Goal: Transaction & Acquisition: Book appointment/travel/reservation

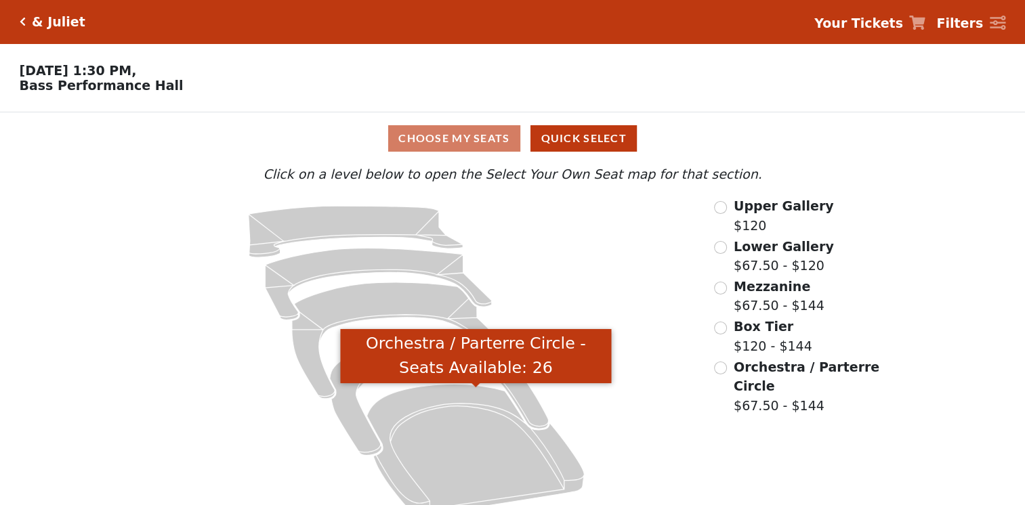
click at [463, 410] on icon "Orchestra / Parterre Circle - Seats Available: 26" at bounding box center [475, 449] width 217 height 131
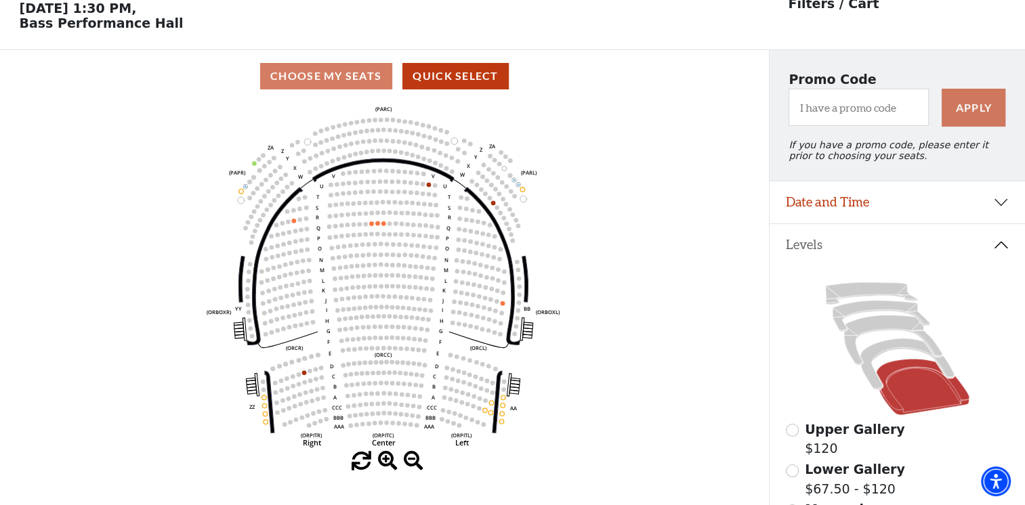
scroll to position [288, 0]
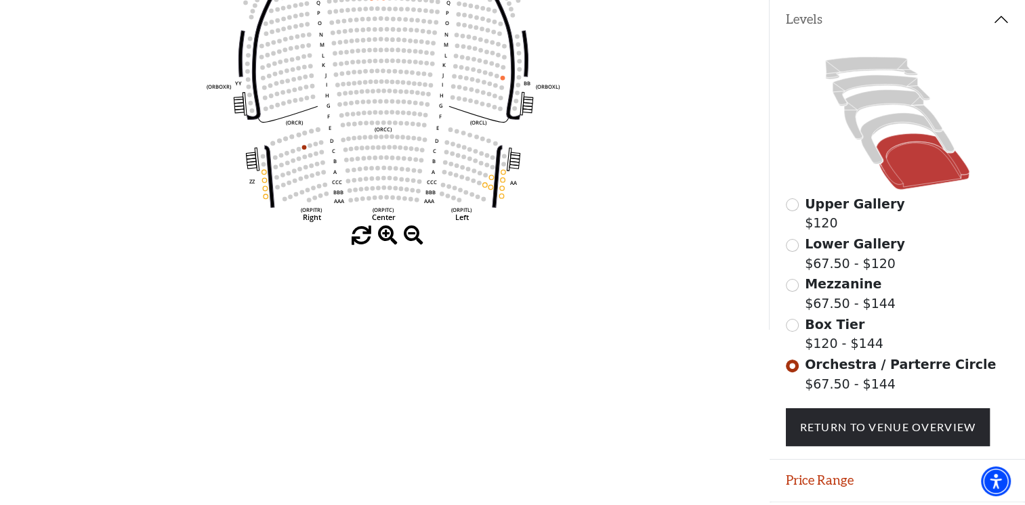
click at [803, 333] on div "Box Tier $120 - $144" at bounding box center [898, 334] width 224 height 39
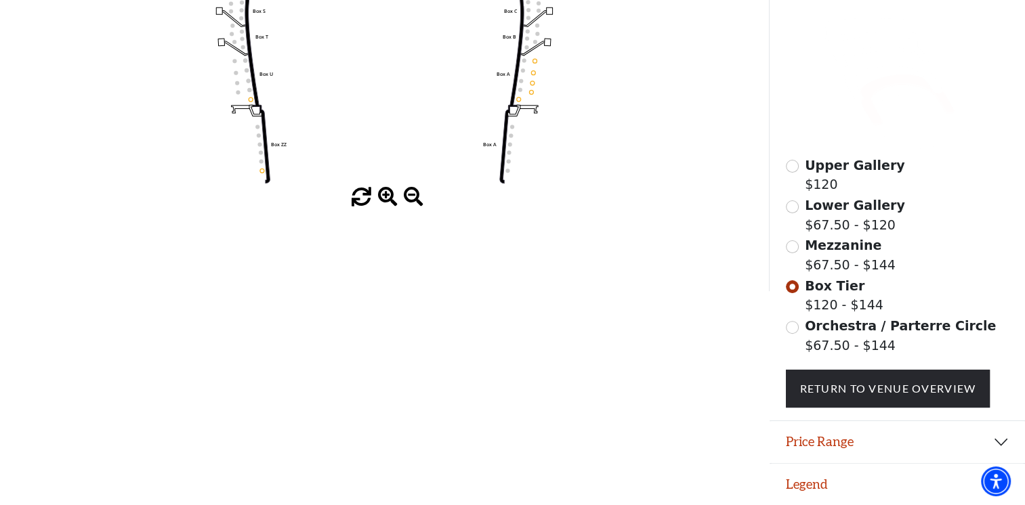
scroll to position [333, 0]
click at [788, 333] on input "Orchestra / Parterre Circle$67.50 - $144\a" at bounding box center [792, 327] width 13 height 13
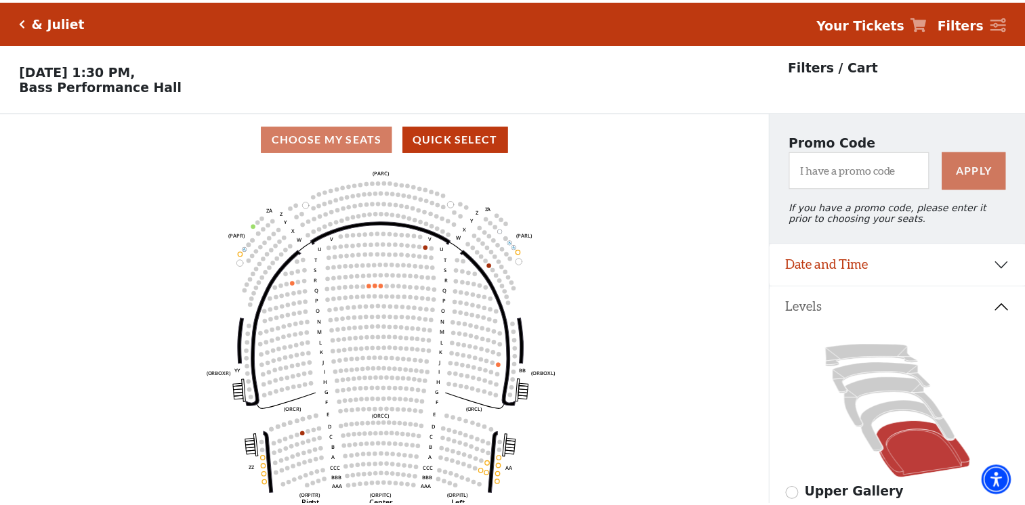
scroll to position [62, 0]
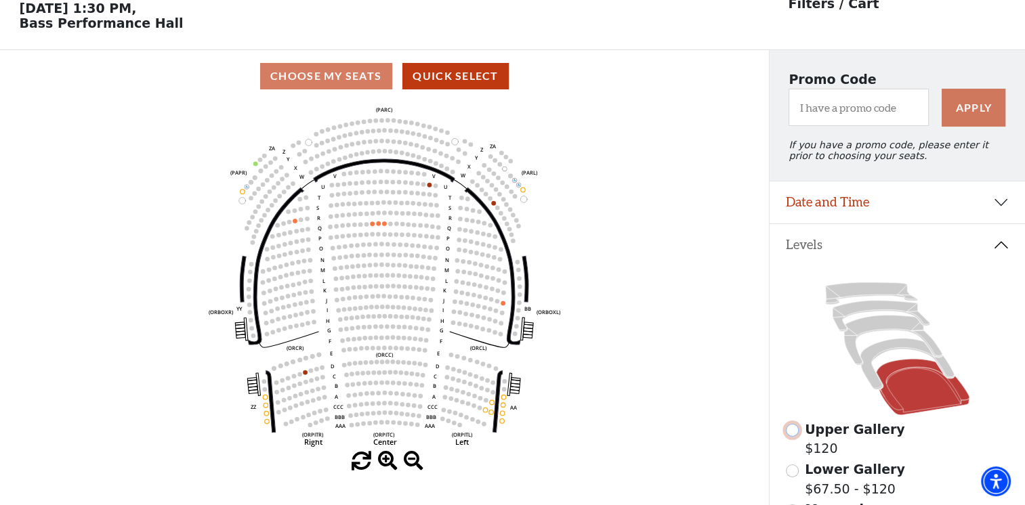
click at [788, 437] on input "Upper Gallery$120\a" at bounding box center [792, 430] width 13 height 13
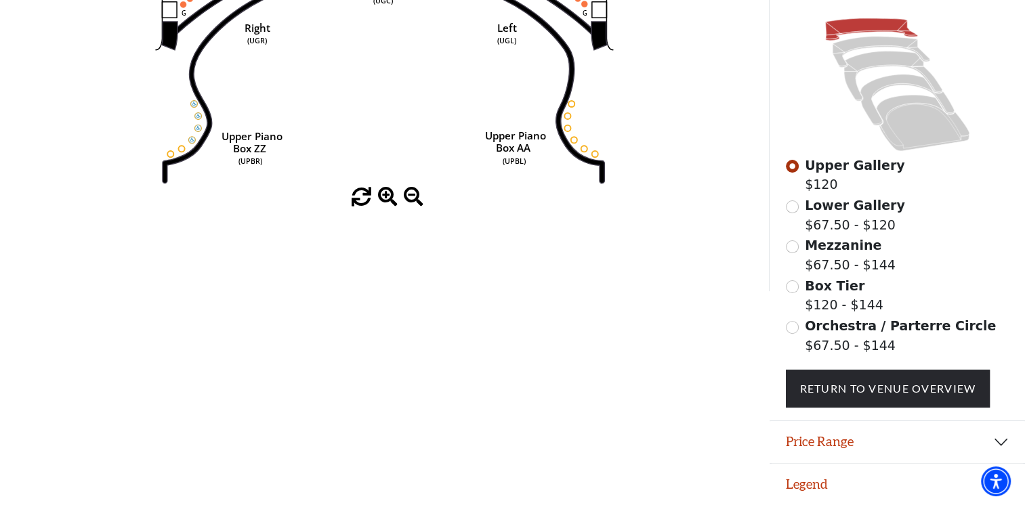
scroll to position [333, 0]
click at [792, 329] on input "Orchestra / Parterre Circle$67.50 - $144\a" at bounding box center [792, 327] width 13 height 13
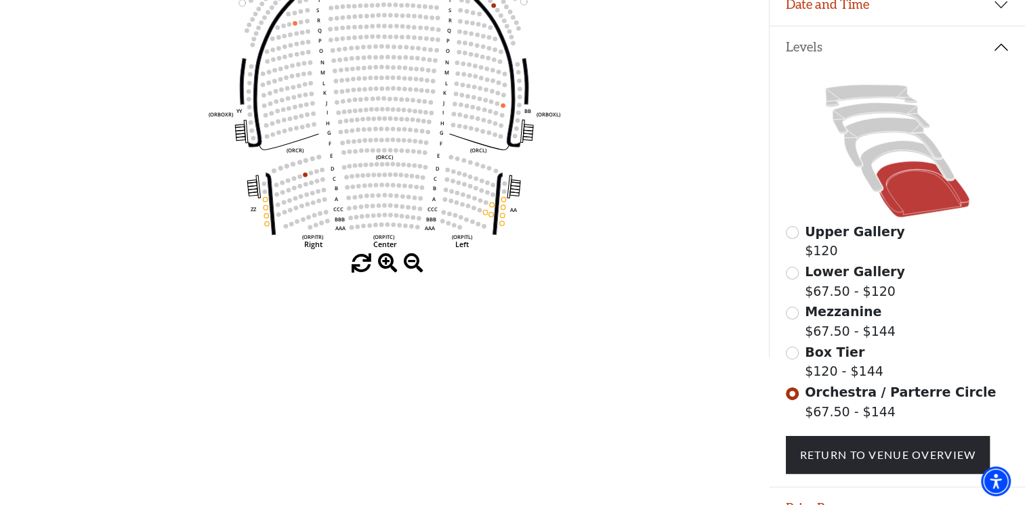
scroll to position [220, 0]
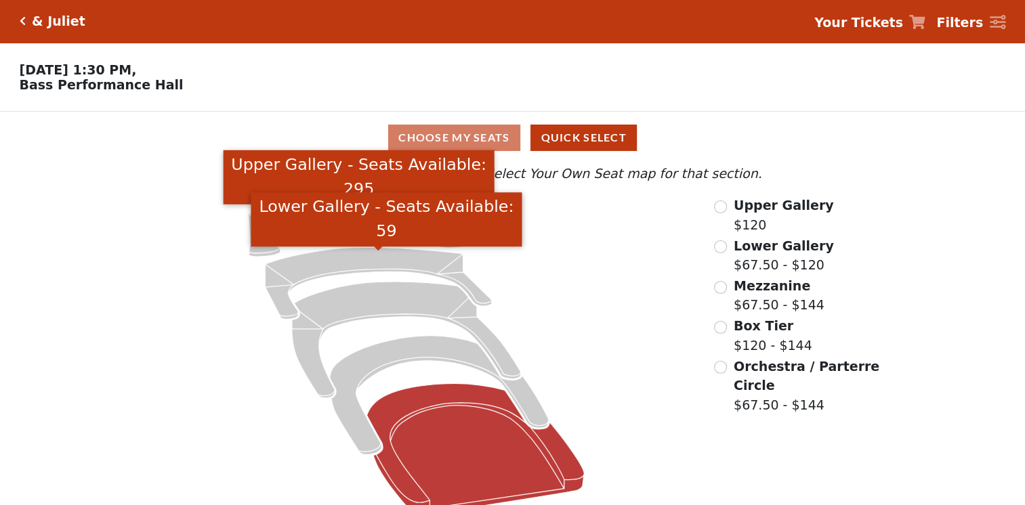
scroll to position [24, 0]
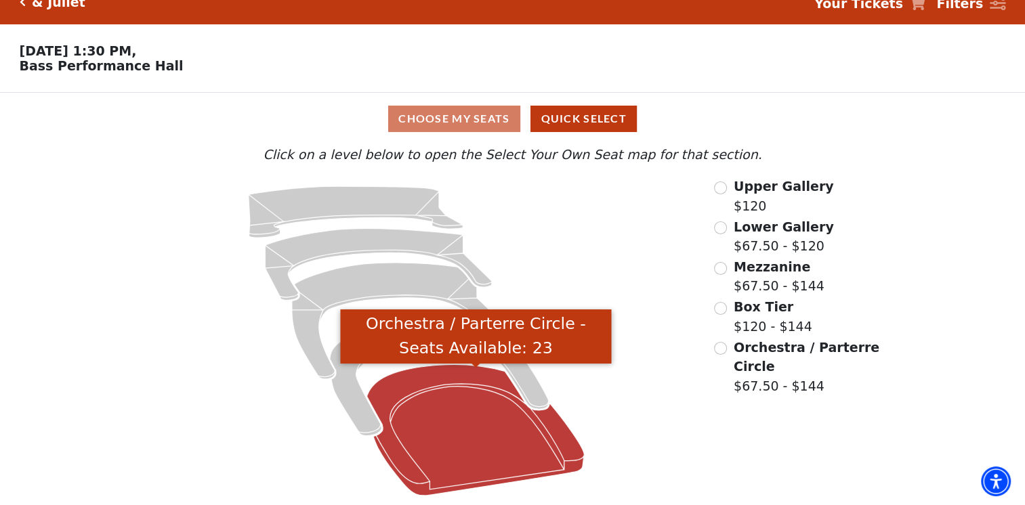
click at [463, 410] on icon "Orchestra / Parterre Circle - Seats Available: 23" at bounding box center [475, 429] width 217 height 131
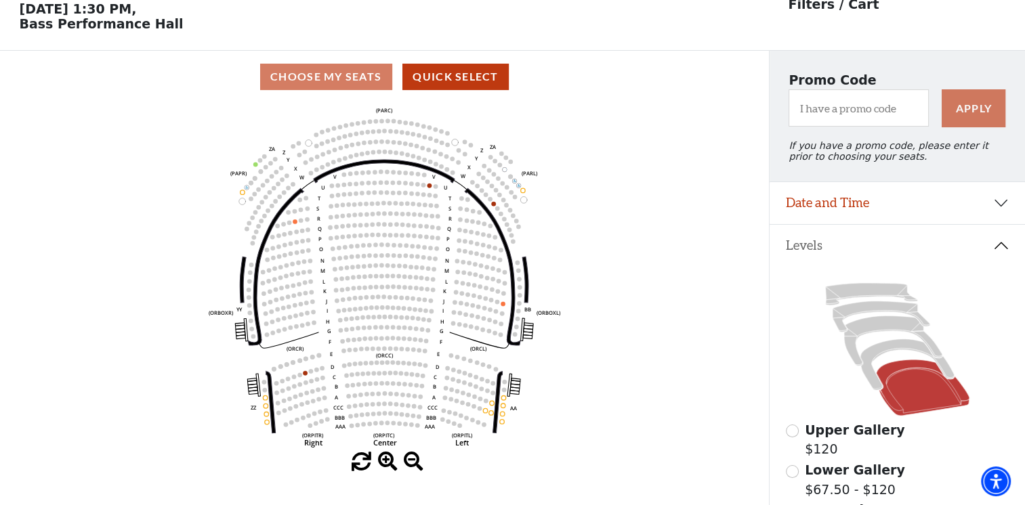
scroll to position [62, 0]
